Goal: Transaction & Acquisition: Purchase product/service

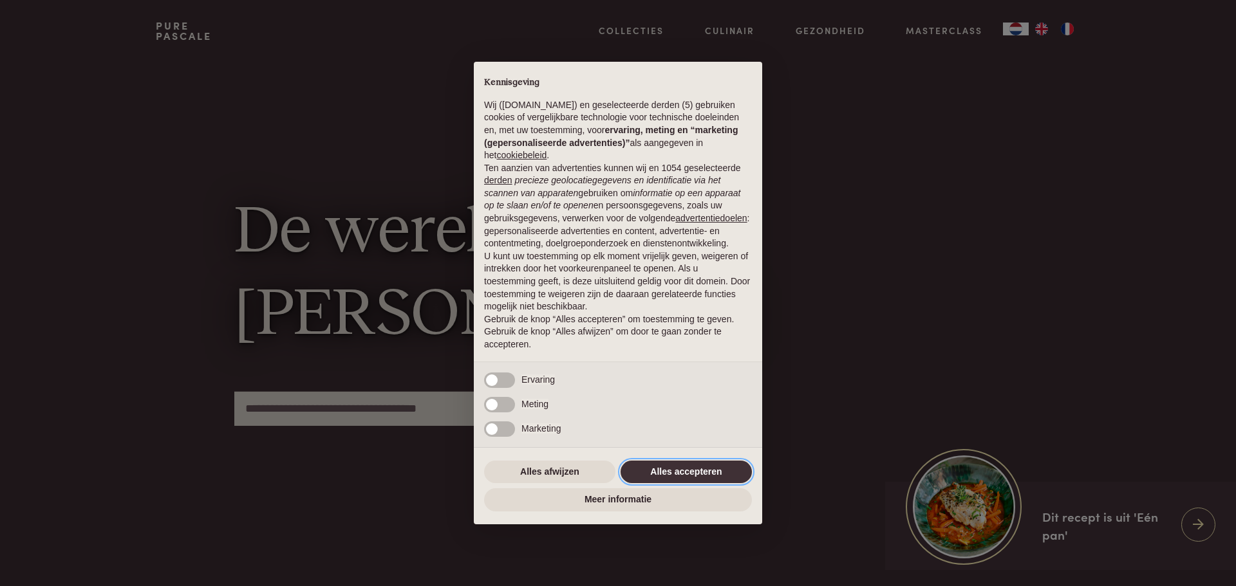
click at [658, 477] on button "Alles accepteren" at bounding box center [685, 472] width 131 height 23
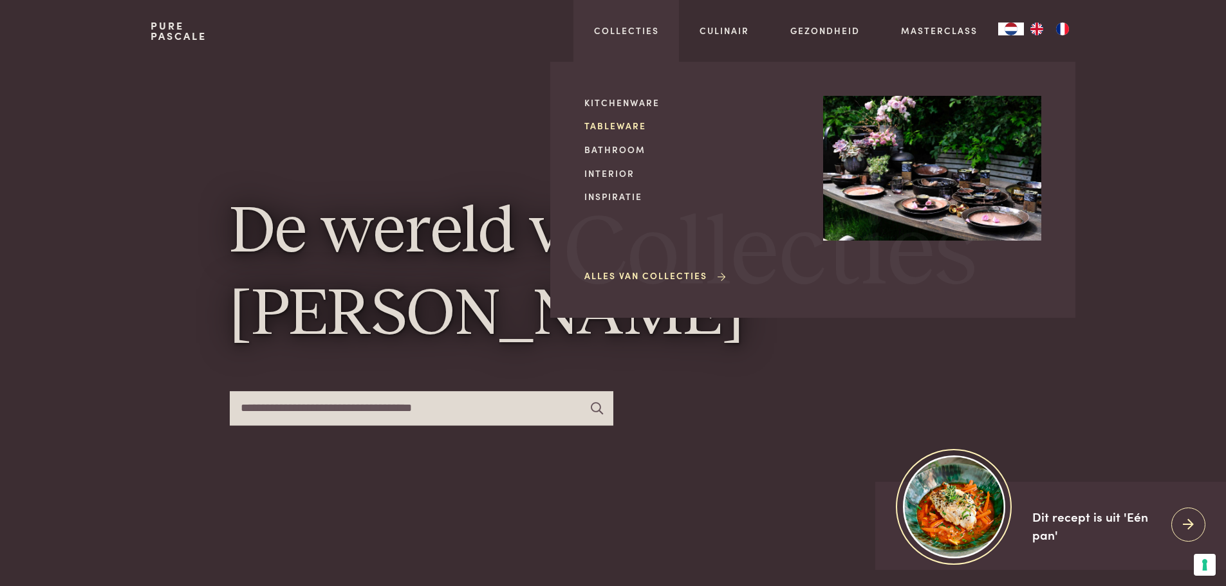
click at [634, 131] on link "Tableware" at bounding box center [693, 126] width 218 height 14
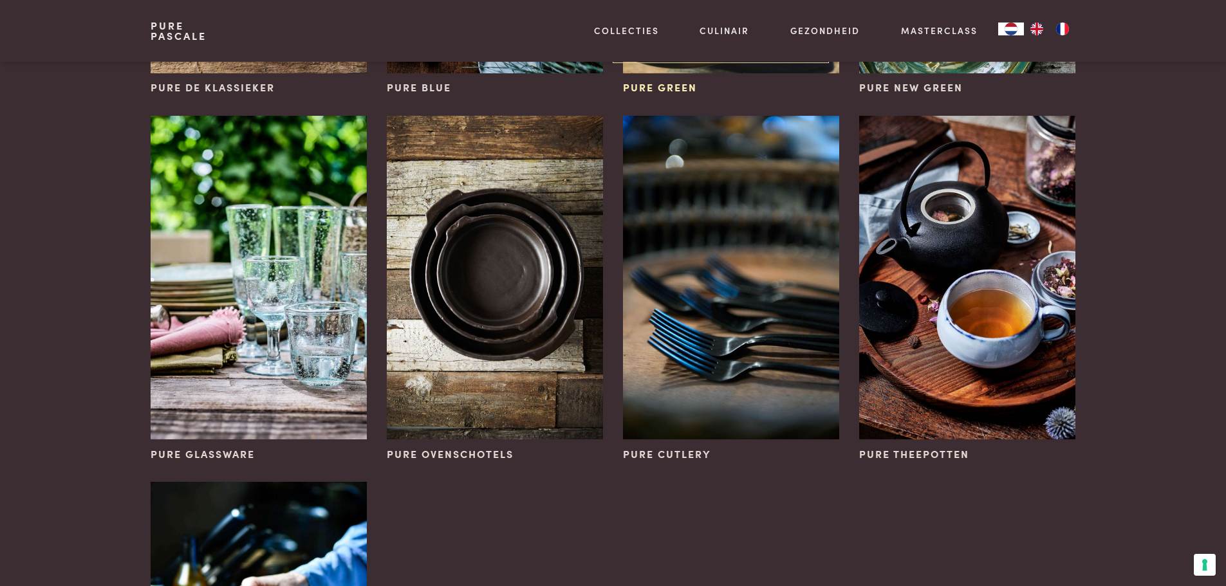
scroll to position [450, 0]
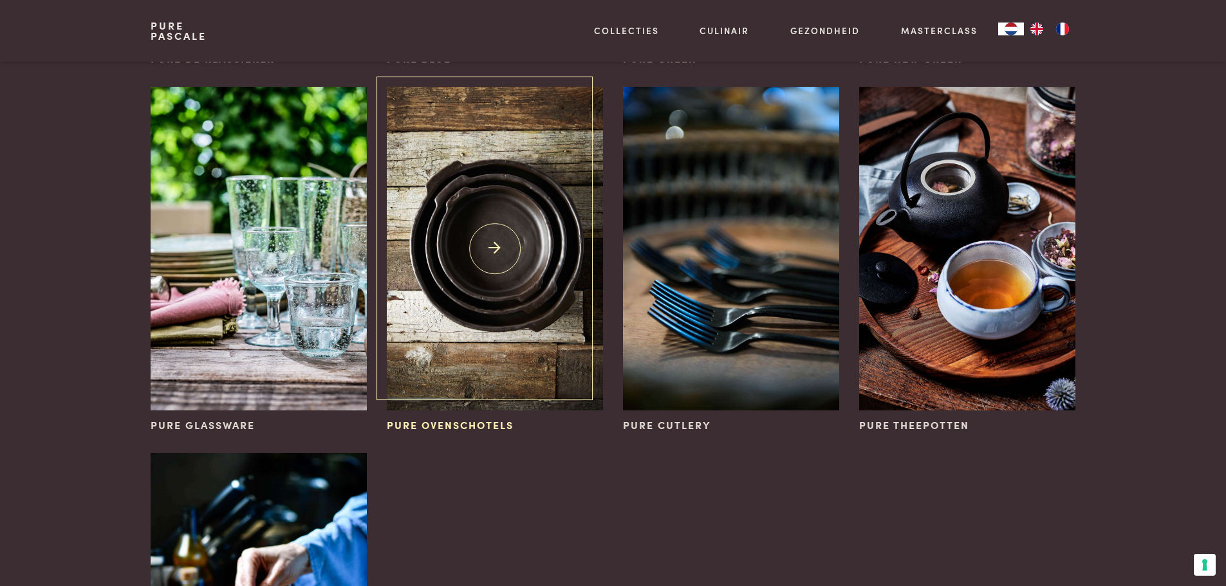
click at [542, 234] on img at bounding box center [495, 249] width 216 height 324
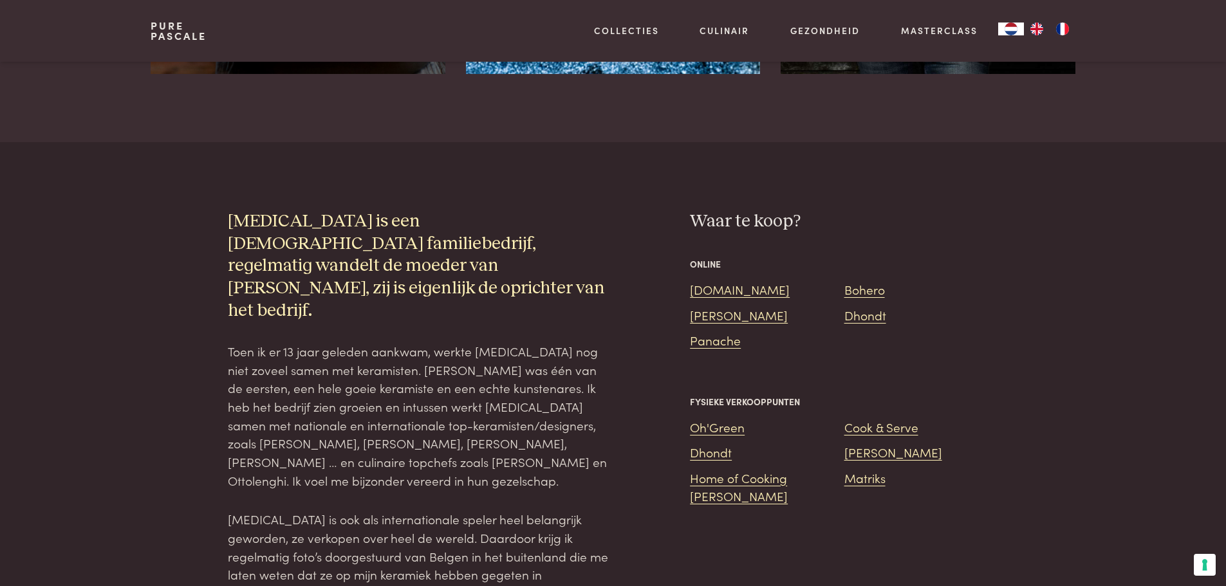
scroll to position [1287, 0]
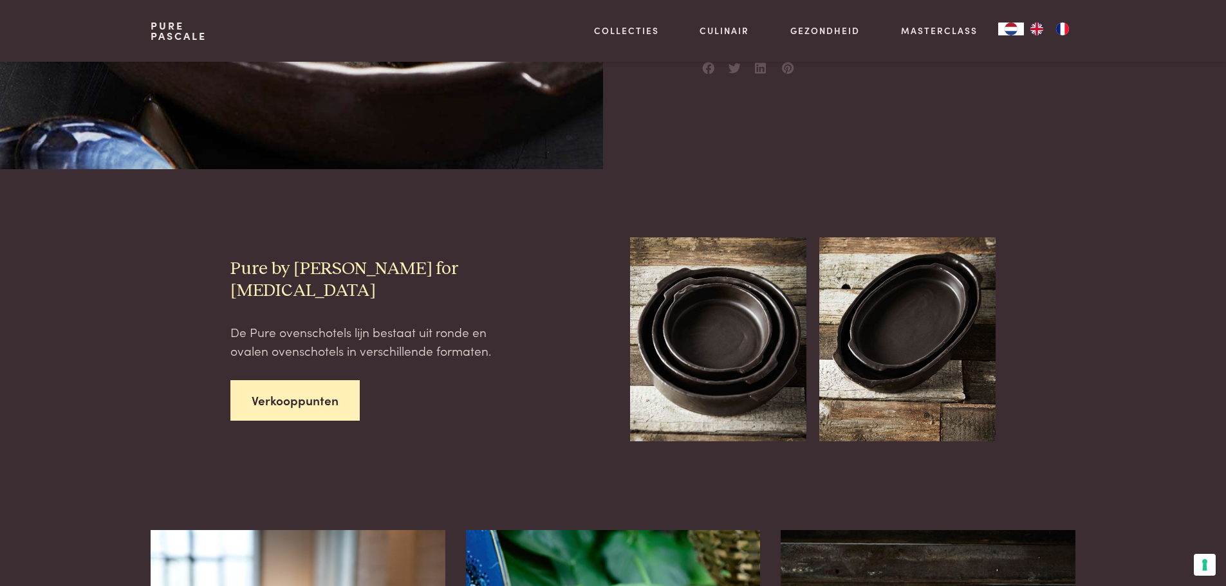
click at [316, 380] on link "Verkooppunten" at bounding box center [294, 400] width 129 height 41
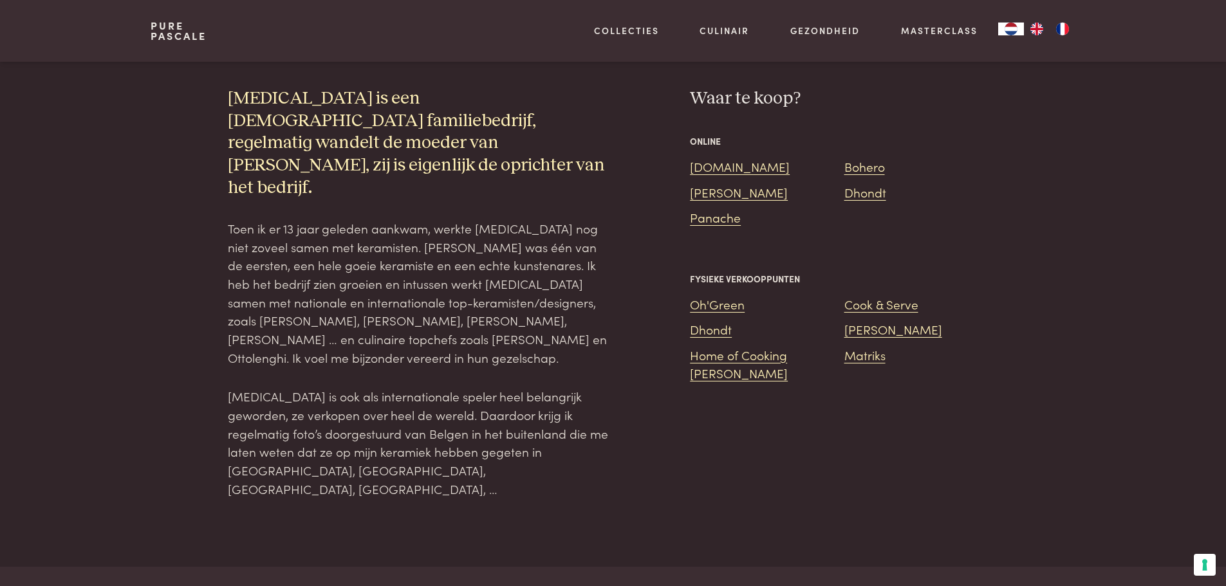
scroll to position [1343, 0]
